Goal: Task Accomplishment & Management: Complete application form

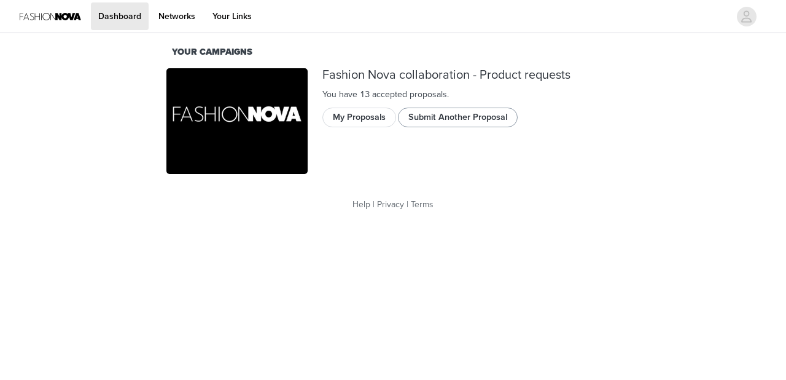
click at [490, 112] on button "Submit Another Proposal" at bounding box center [458, 117] width 120 height 20
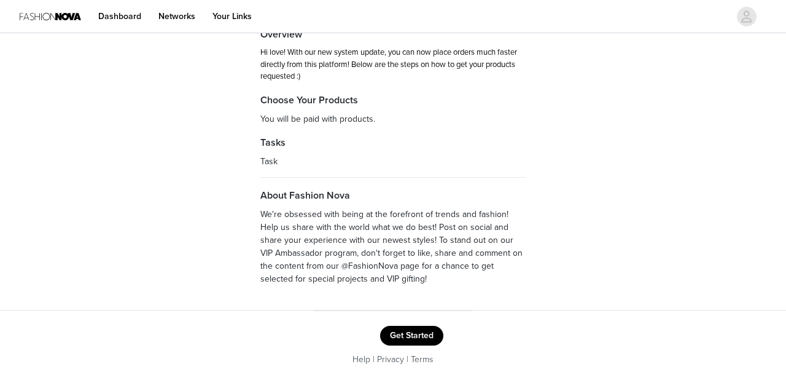
scroll to position [92, 0]
click at [410, 334] on button "Get Started" at bounding box center [411, 336] width 63 height 20
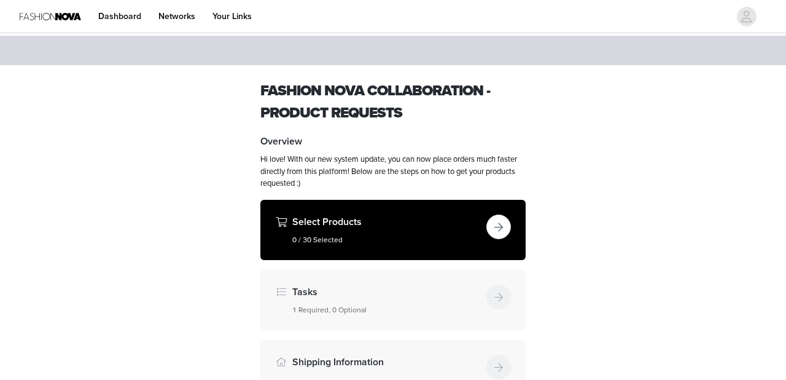
click at [497, 226] on button "button" at bounding box center [498, 226] width 25 height 25
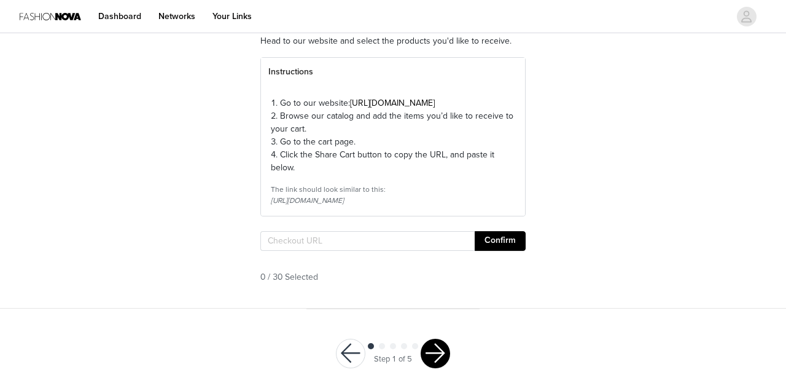
scroll to position [111, 0]
click at [364, 250] on input "text" at bounding box center [367, 240] width 214 height 20
paste input "[URL][DOMAIN_NAME]"
type input "[URL][DOMAIN_NAME]"
click at [486, 250] on button "Confirm" at bounding box center [500, 240] width 51 height 20
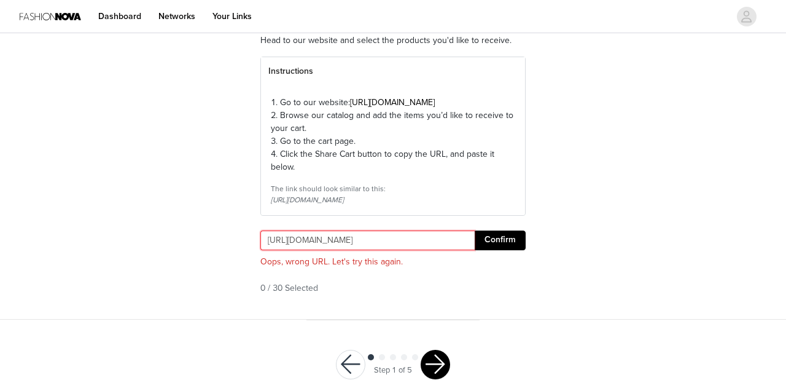
drag, startPoint x: 471, startPoint y: 261, endPoint x: 184, endPoint y: 269, distance: 287.0
click at [184, 269] on div "STEP 1 OF 5 Select Products Head to our website and select the products you'd l…" at bounding box center [393, 122] width 786 height 394
drag, startPoint x: 267, startPoint y: 260, endPoint x: 511, endPoint y: 294, distance: 246.1
click at [512, 292] on section "Head to our website and select the products you'd like to receive. Instructions…" at bounding box center [393, 169] width 295 height 300
click at [291, 250] on input "text" at bounding box center [367, 240] width 214 height 20
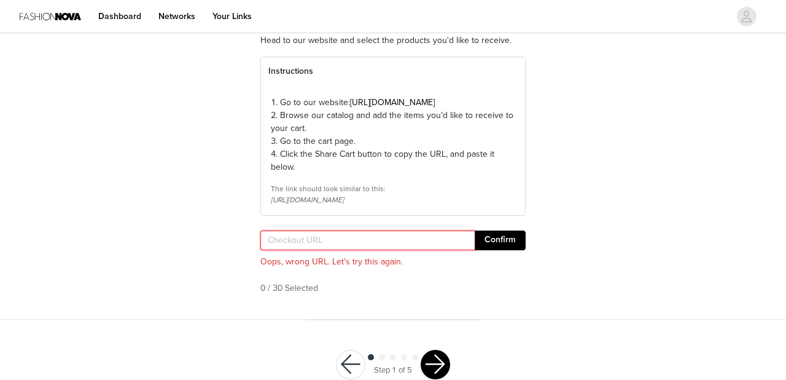
paste input "[URL][DOMAIN_NAME]"
type input "[URL][DOMAIN_NAME]"
click at [507, 250] on button "Confirm" at bounding box center [500, 240] width 51 height 20
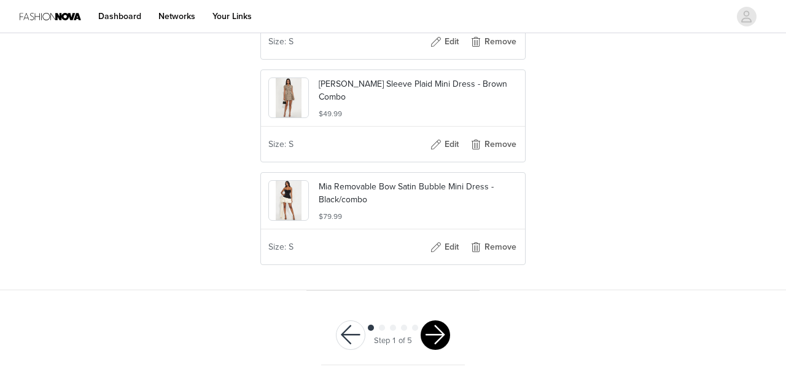
scroll to position [1776, 0]
click at [435, 335] on button "button" at bounding box center [435, 334] width 29 height 29
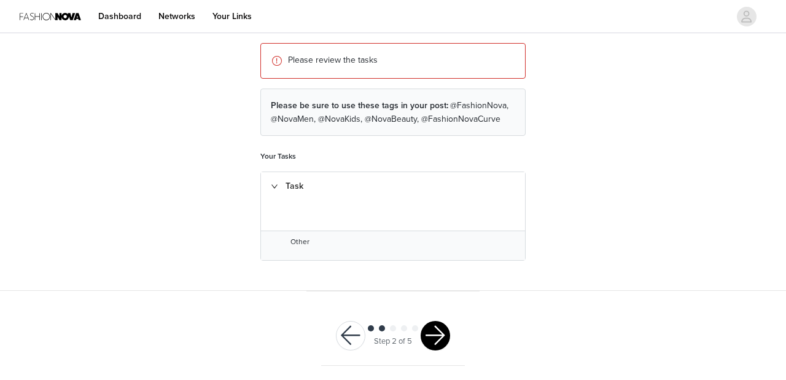
scroll to position [136, 0]
click at [439, 334] on button "button" at bounding box center [435, 336] width 29 height 29
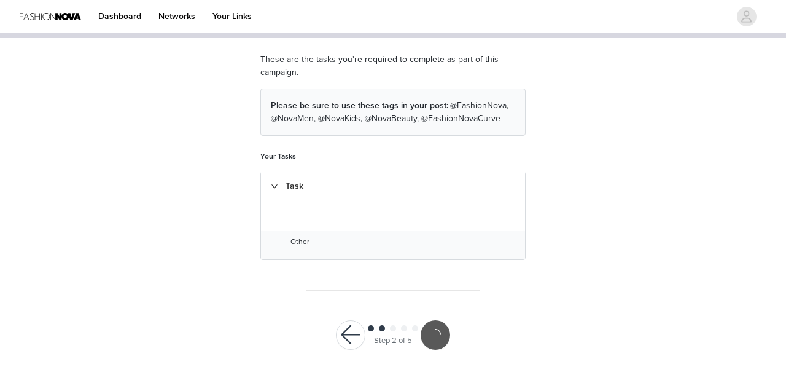
scroll to position [90, 0]
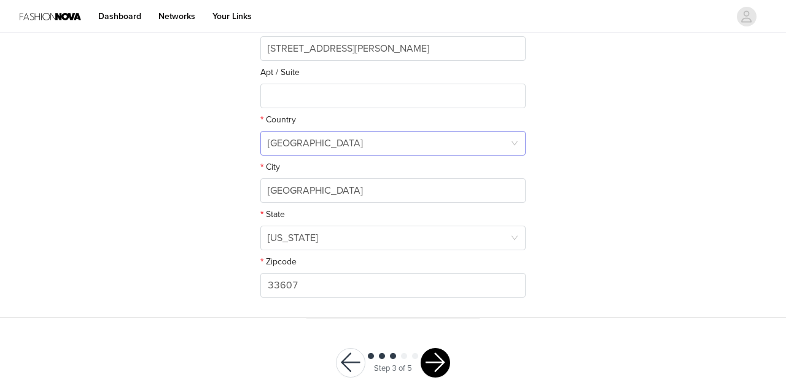
scroll to position [353, 0]
click at [432, 355] on button "button" at bounding box center [435, 362] width 29 height 29
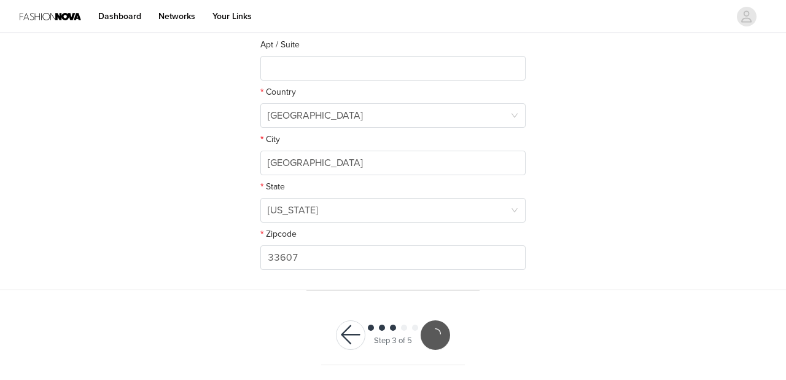
scroll to position [335, 0]
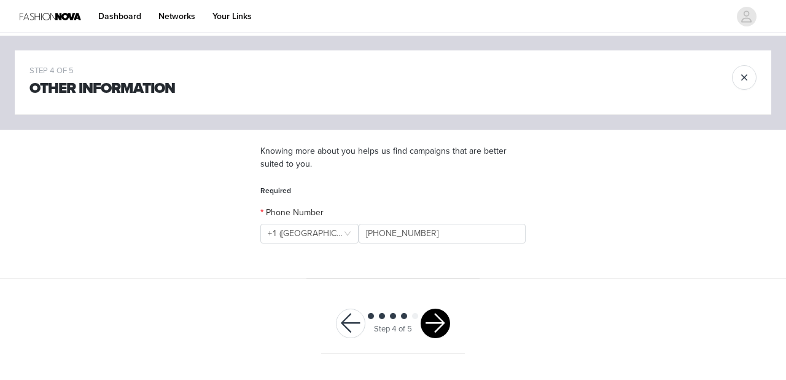
click at [439, 315] on button "button" at bounding box center [435, 322] width 29 height 29
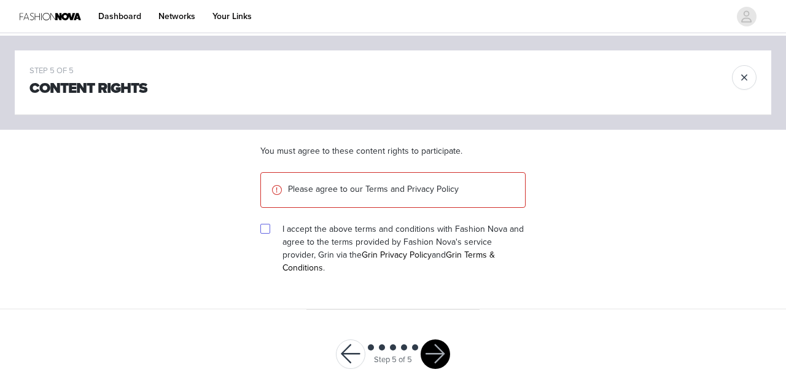
click at [268, 228] on input "checkbox" at bounding box center [264, 228] width 9 height 9
checkbox input "true"
click at [434, 345] on button "button" at bounding box center [435, 353] width 29 height 29
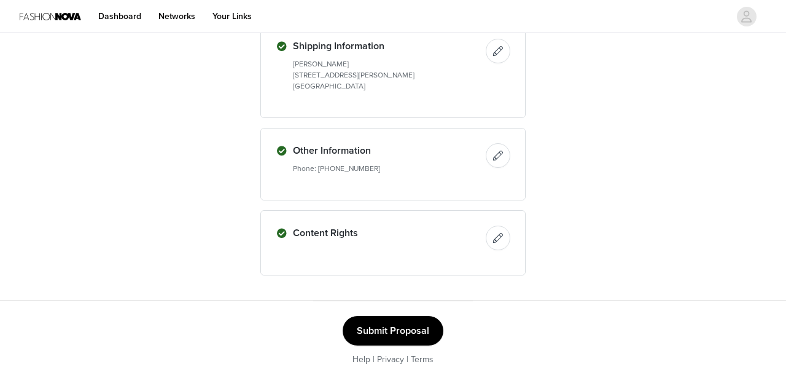
scroll to position [1066, 0]
click at [397, 335] on button "Submit Proposal" at bounding box center [393, 330] width 101 height 29
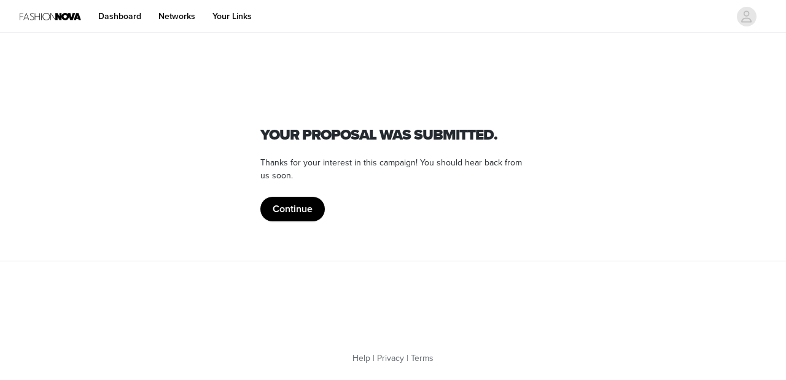
click at [286, 212] on button "Continue" at bounding box center [292, 209] width 64 height 25
